Goal: Transaction & Acquisition: Purchase product/service

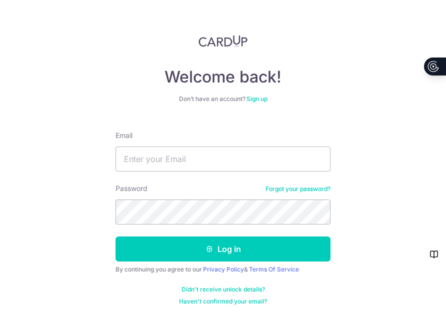
click at [155, 161] on input "Email" at bounding box center [223, 159] width 215 height 25
type input "[EMAIL_ADDRESS][DOMAIN_NAME]"
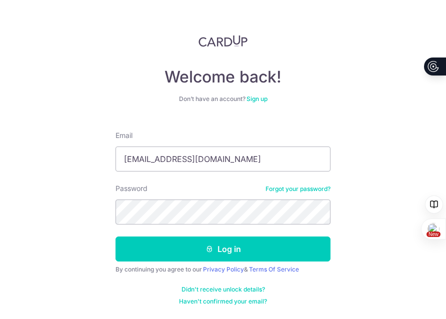
click at [302, 263] on form "Email samcarolina@gmail.com Password Forgot your password? Log in By continuing…" at bounding box center [223, 214] width 215 height 183
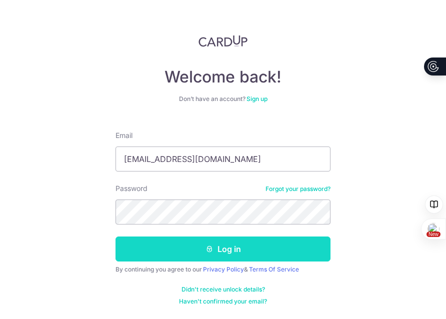
click at [303, 258] on button "Log in" at bounding box center [223, 249] width 215 height 25
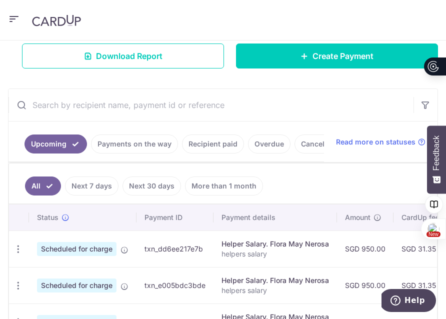
scroll to position [174, 0]
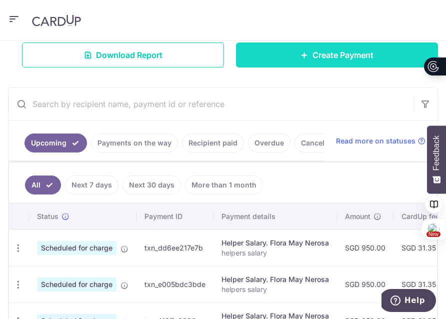
click at [289, 58] on link "Create Payment" at bounding box center [337, 55] width 202 height 25
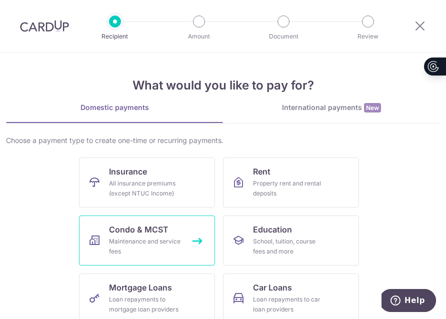
click at [166, 222] on link "Condo & MCST Maintenance and service fees" at bounding box center [147, 241] width 136 height 50
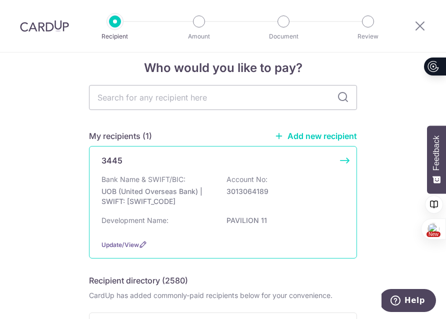
scroll to position [18, 0]
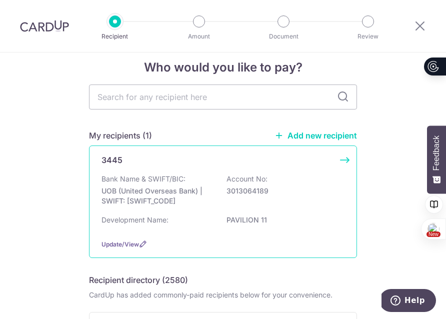
click at [173, 207] on div "Bank Name & SWIFT/BIC: UOB (United Overseas Bank) | SWIFT: UOVBSGSGXXX Account …" at bounding box center [223, 192] width 243 height 37
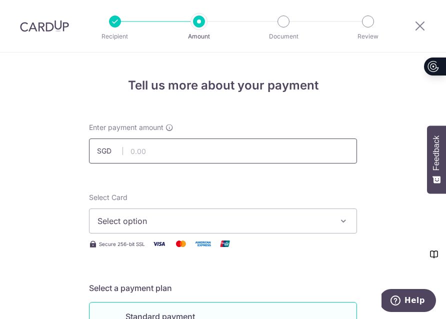
click at [181, 151] on input "text" at bounding box center [223, 151] width 268 height 25
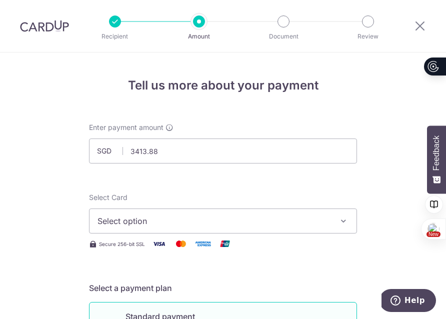
type input "3,413.88"
click at [238, 222] on span "Select option" at bounding box center [214, 221] width 233 height 12
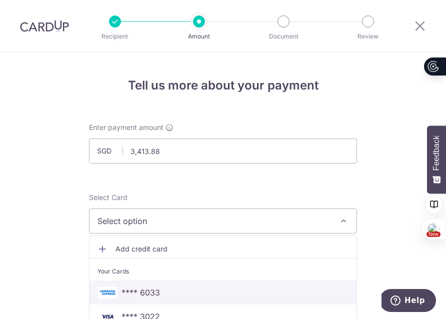
click at [226, 291] on span "**** 6033" at bounding box center [223, 293] width 251 height 12
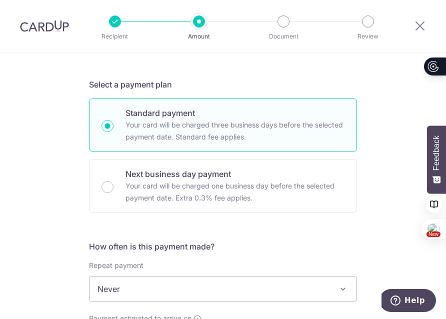
scroll to position [317, 0]
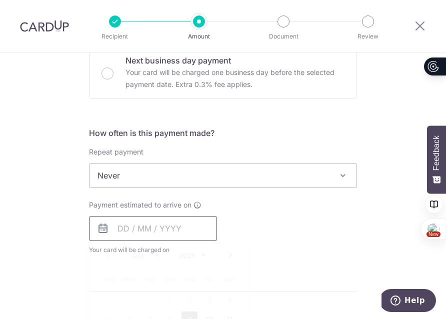
click at [178, 231] on input "text" at bounding box center [153, 228] width 128 height 25
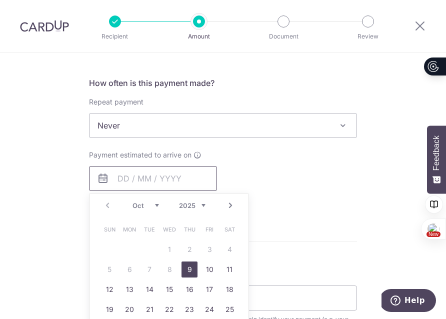
scroll to position [381, 0]
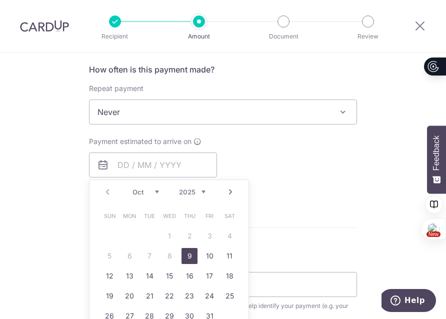
click at [191, 256] on link "9" at bounding box center [190, 256] width 16 height 16
type input "09/10/2025"
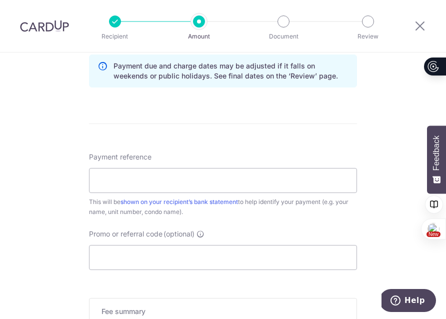
scroll to position [527, 0]
click at [213, 182] on input "Payment reference" at bounding box center [223, 180] width 268 height 25
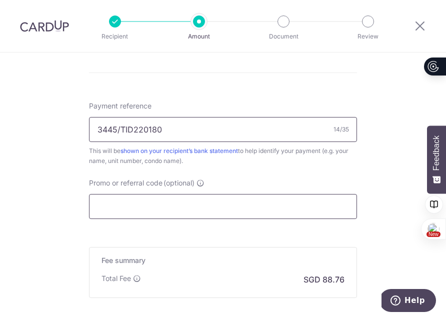
scroll to position [684, 0]
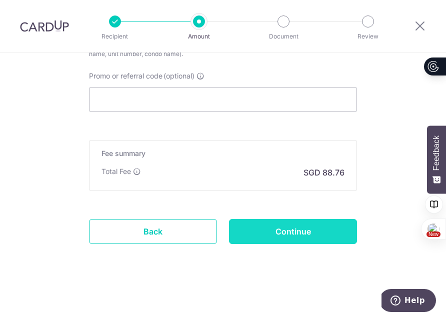
type input "3445/TID220180"
click at [301, 235] on input "Continue" at bounding box center [293, 231] width 128 height 25
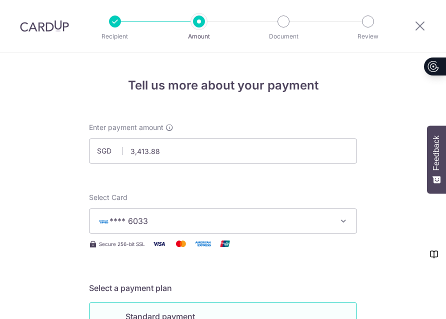
scroll to position [671, 0]
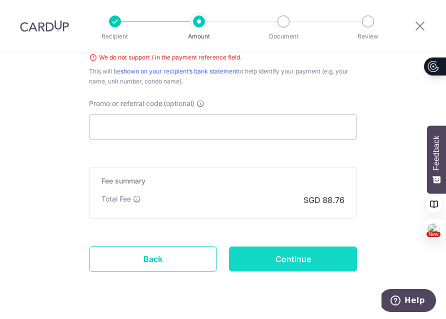
click at [300, 264] on input "Continue" at bounding box center [293, 259] width 128 height 25
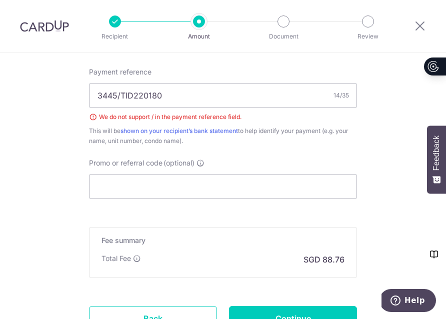
scroll to position [611, 0]
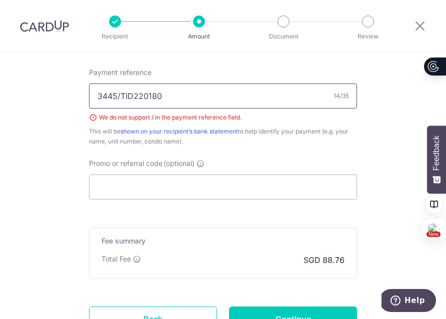
click at [120, 98] on input "3445/TID220180" at bounding box center [223, 96] width 268 height 25
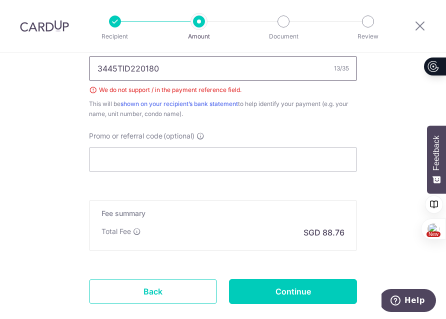
scroll to position [672, 0]
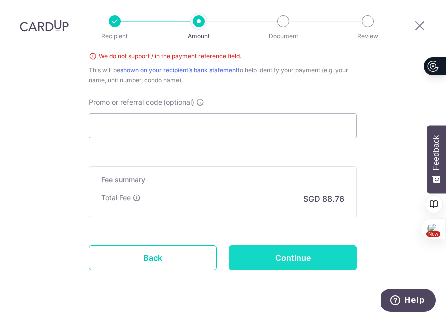
type input "3445TID220180"
click at [316, 258] on input "Continue" at bounding box center [293, 258] width 128 height 25
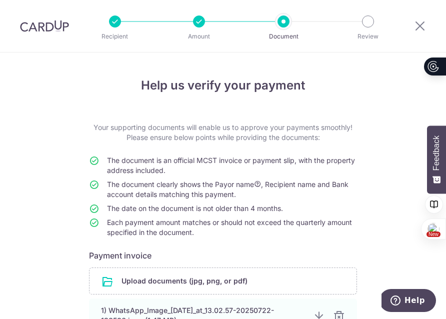
scroll to position [122, 0]
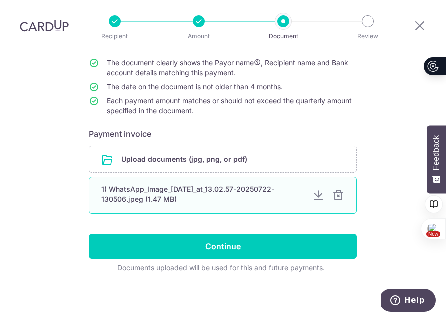
click at [342, 195] on div at bounding box center [339, 196] width 12 height 12
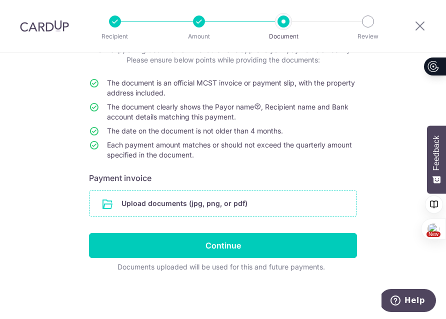
click at [299, 207] on input "file" at bounding box center [223, 204] width 267 height 26
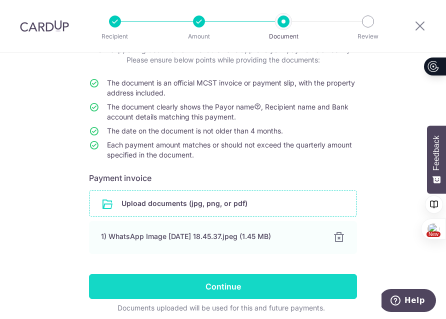
click at [320, 289] on input "Continue" at bounding box center [223, 286] width 268 height 25
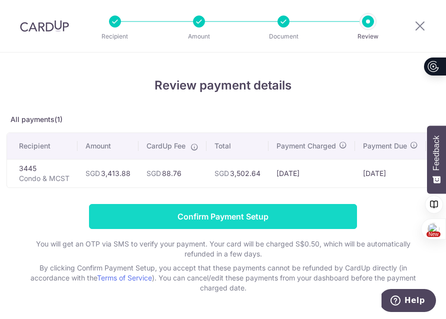
click at [285, 213] on input "Confirm Payment Setup" at bounding box center [223, 216] width 268 height 25
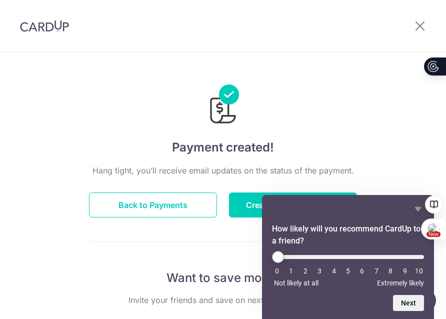
click at [421, 271] on li "10" at bounding box center [419, 271] width 10 height 8
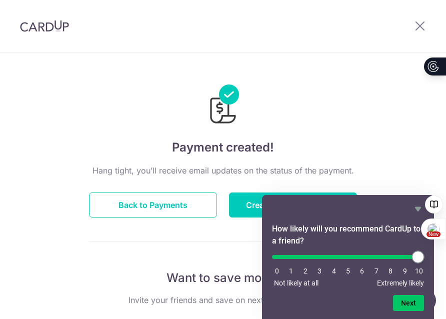
type input "10"
click at [422, 255] on input "range" at bounding box center [348, 257] width 152 height 4
click at [413, 306] on button "Next" at bounding box center [408, 303] width 31 height 16
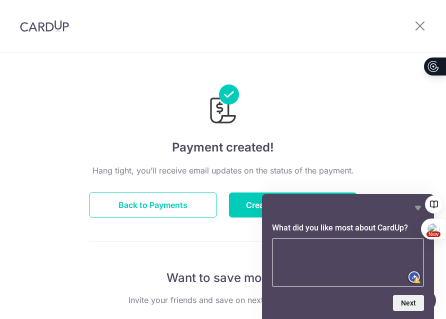
click at [334, 255] on textarea at bounding box center [348, 262] width 152 height 49
type textarea "easy to use"
click at [411, 301] on button "Next" at bounding box center [408, 303] width 31 height 16
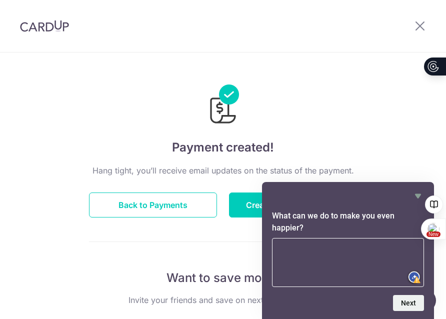
click at [332, 250] on textarea at bounding box center [348, 262] width 152 height 49
type textarea "collect [PERSON_NAME] miles"
click at [407, 297] on button "Next" at bounding box center [408, 303] width 31 height 16
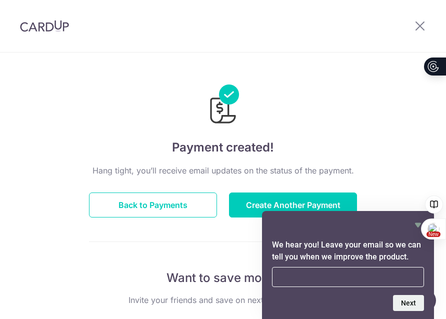
click at [359, 277] on input "email" at bounding box center [348, 277] width 152 height 20
type input "s"
click at [365, 281] on input "email" at bounding box center [348, 277] width 152 height 20
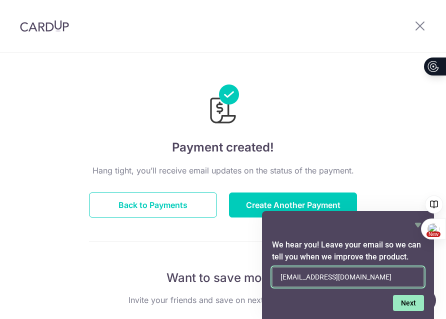
type input "[EMAIL_ADDRESS][DOMAIN_NAME]"
click at [402, 301] on button "Next" at bounding box center [408, 303] width 31 height 16
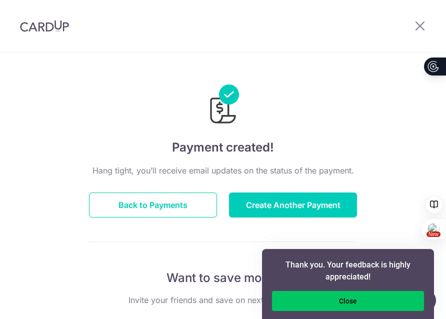
click at [402, 301] on button "Close" at bounding box center [348, 301] width 152 height 20
